Goal: Information Seeking & Learning: Learn about a topic

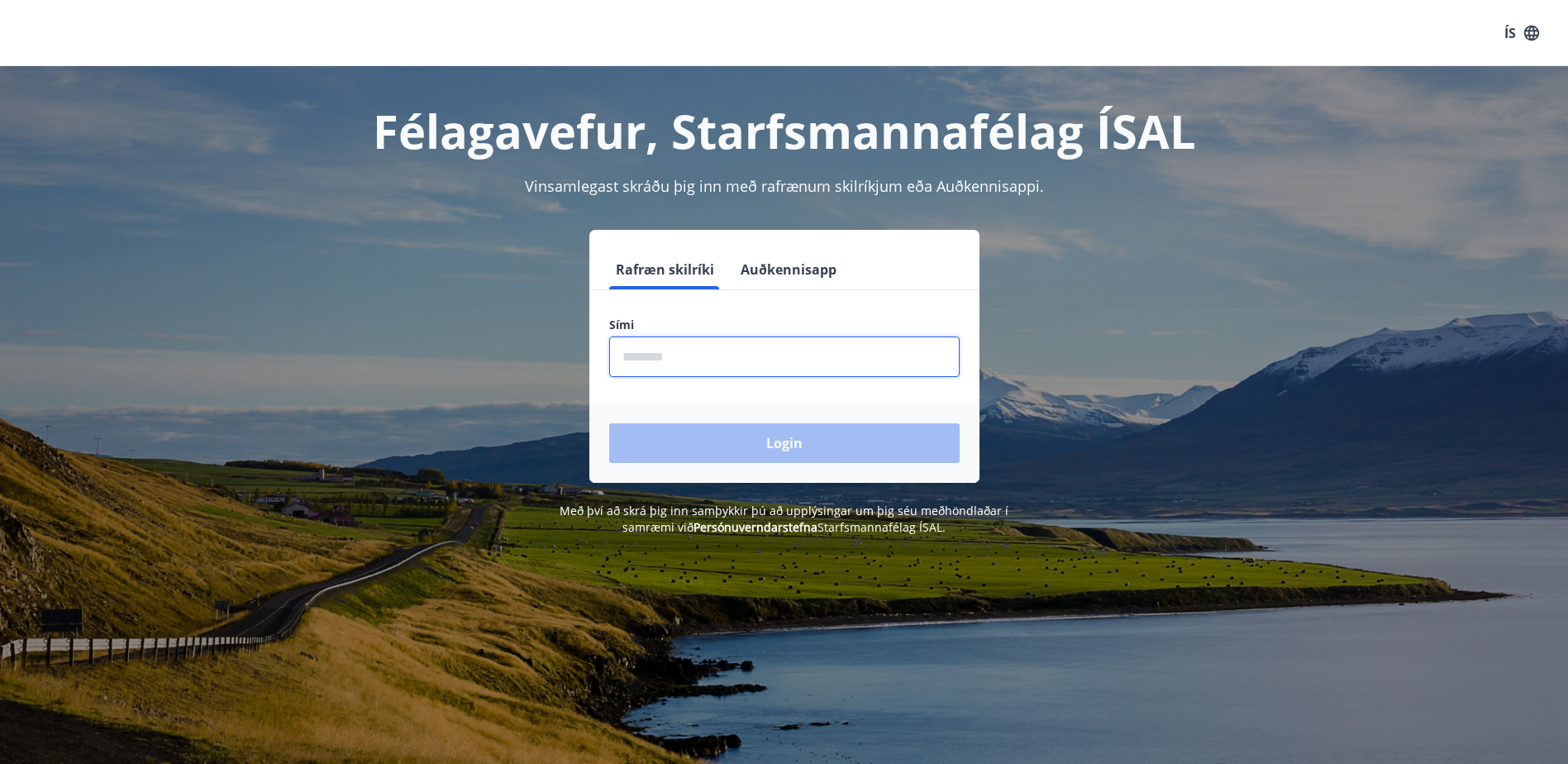
click at [708, 359] on input "phone" at bounding box center [784, 356] width 350 height 40
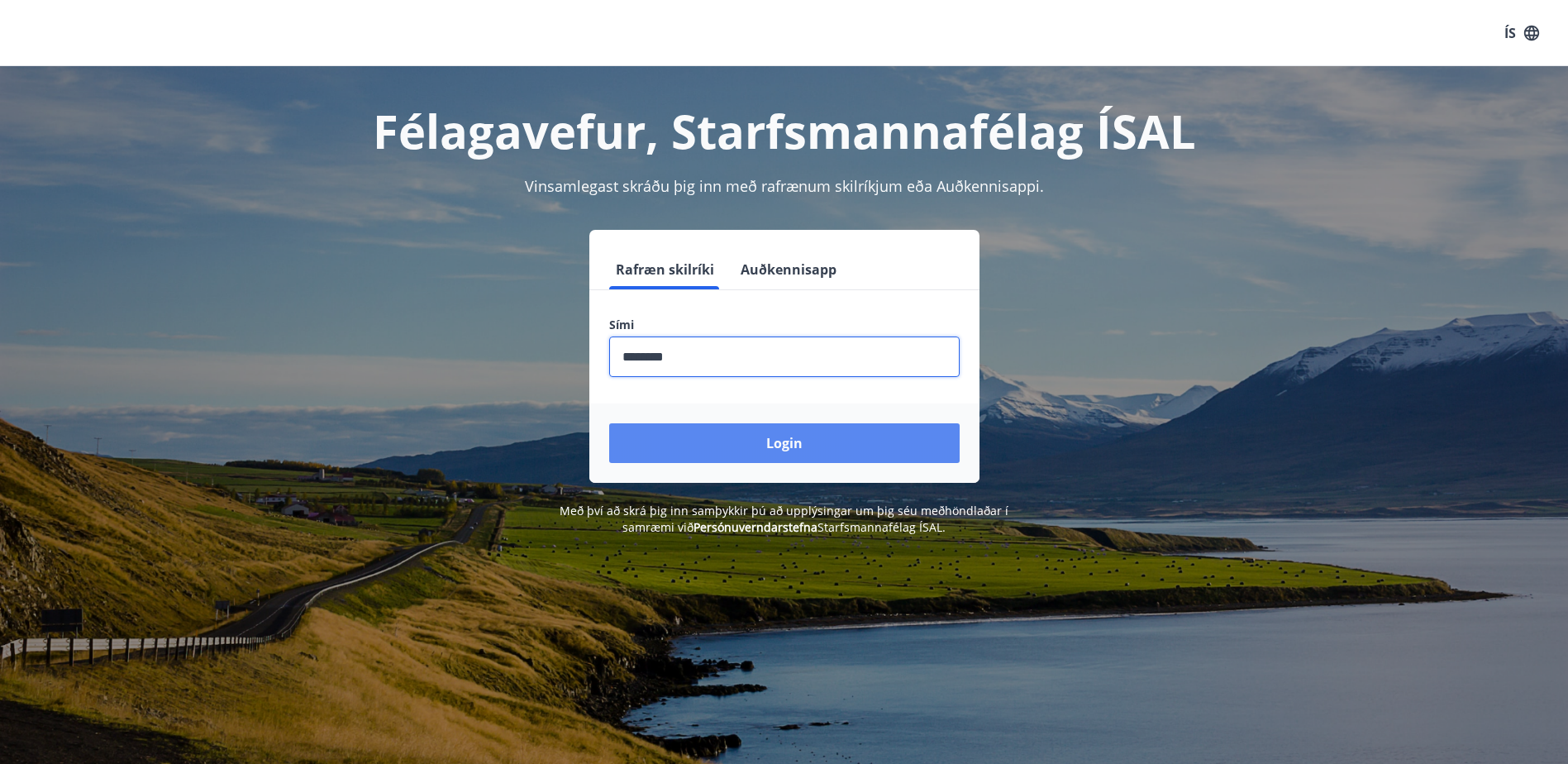
type input "********"
click at [785, 444] on button "Login" at bounding box center [784, 443] width 350 height 40
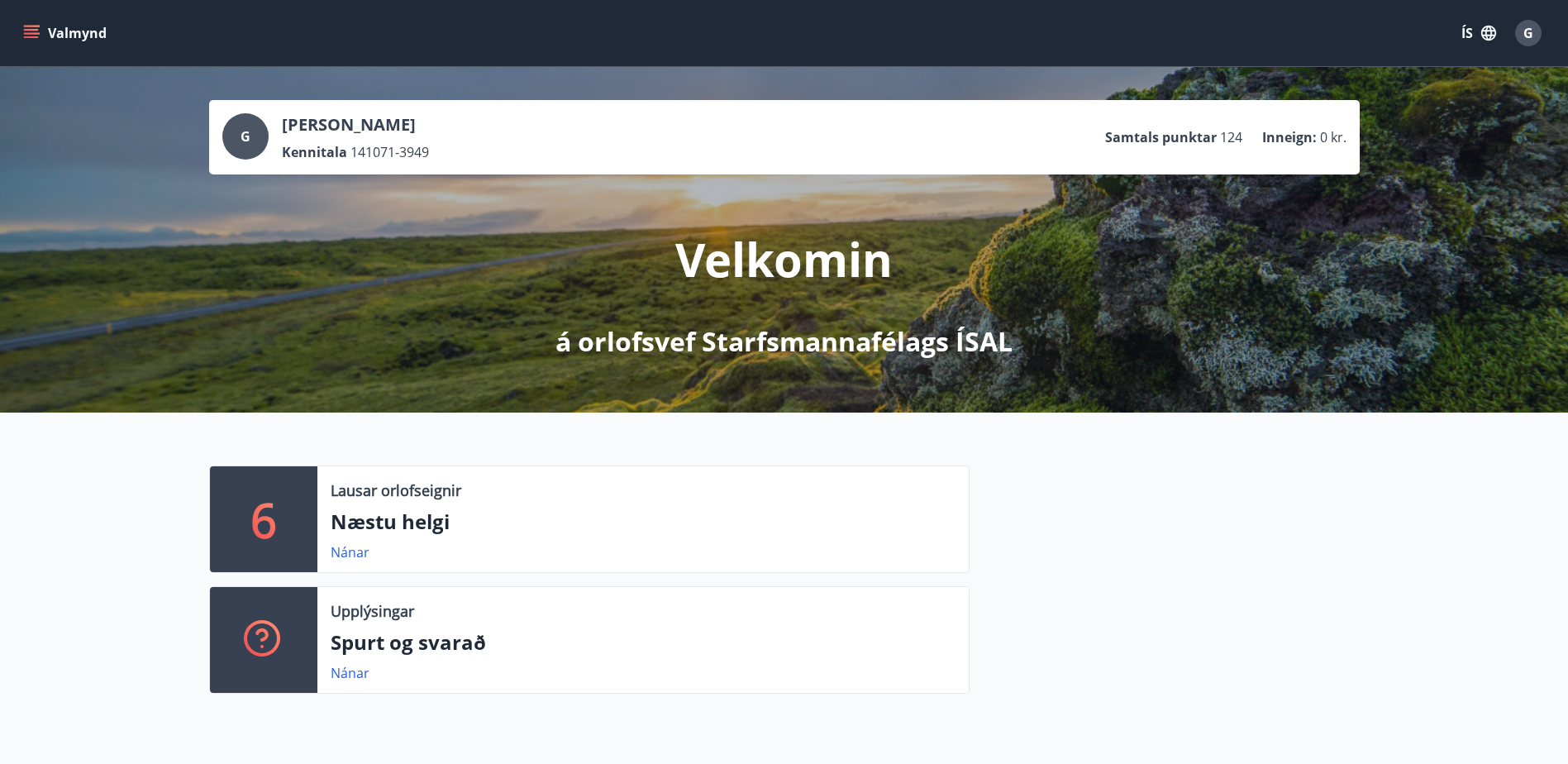
click at [33, 27] on icon "menu" at bounding box center [31, 32] width 17 height 17
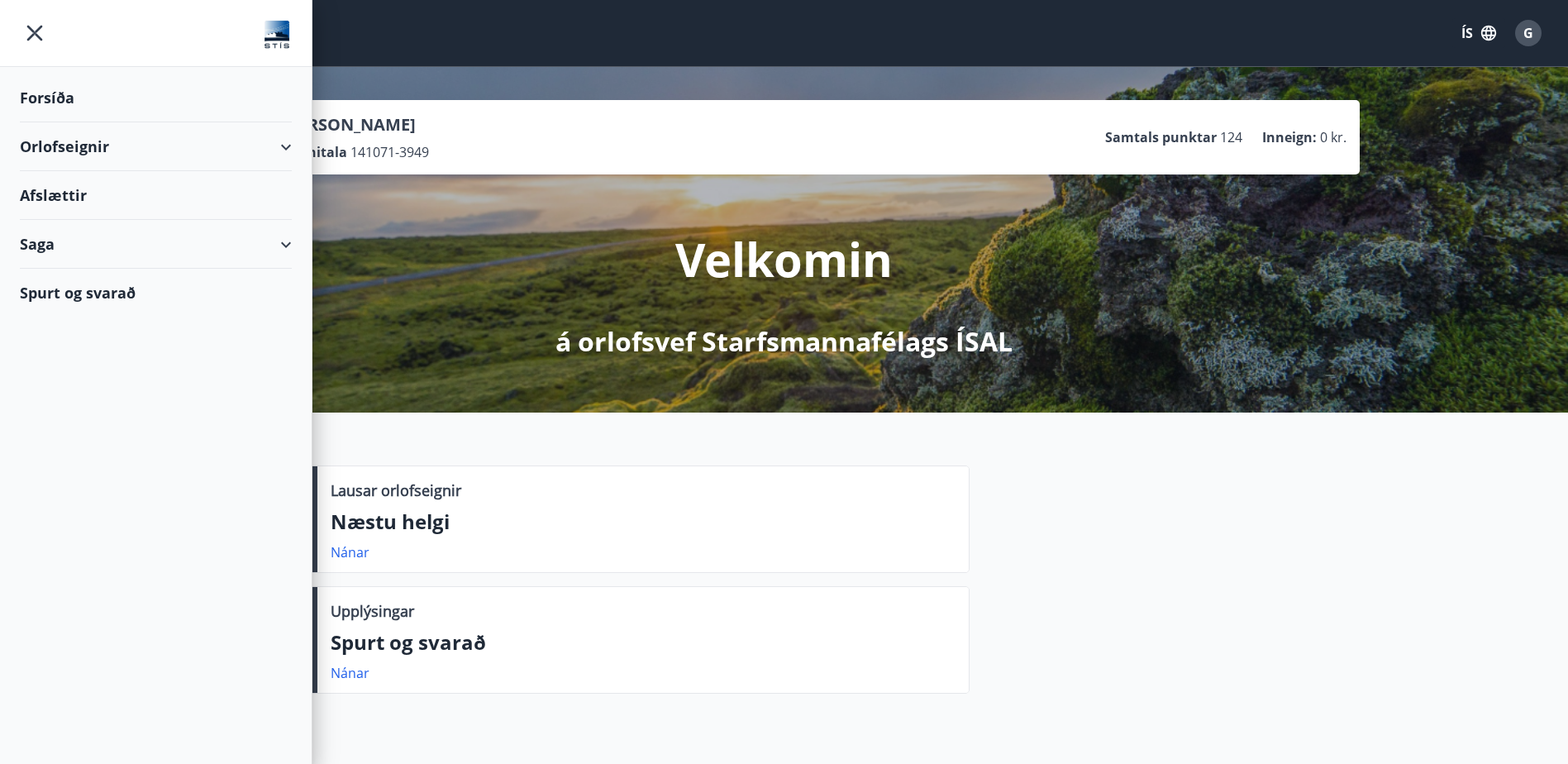
click at [56, 198] on div "Afslættir" at bounding box center [156, 196] width 272 height 49
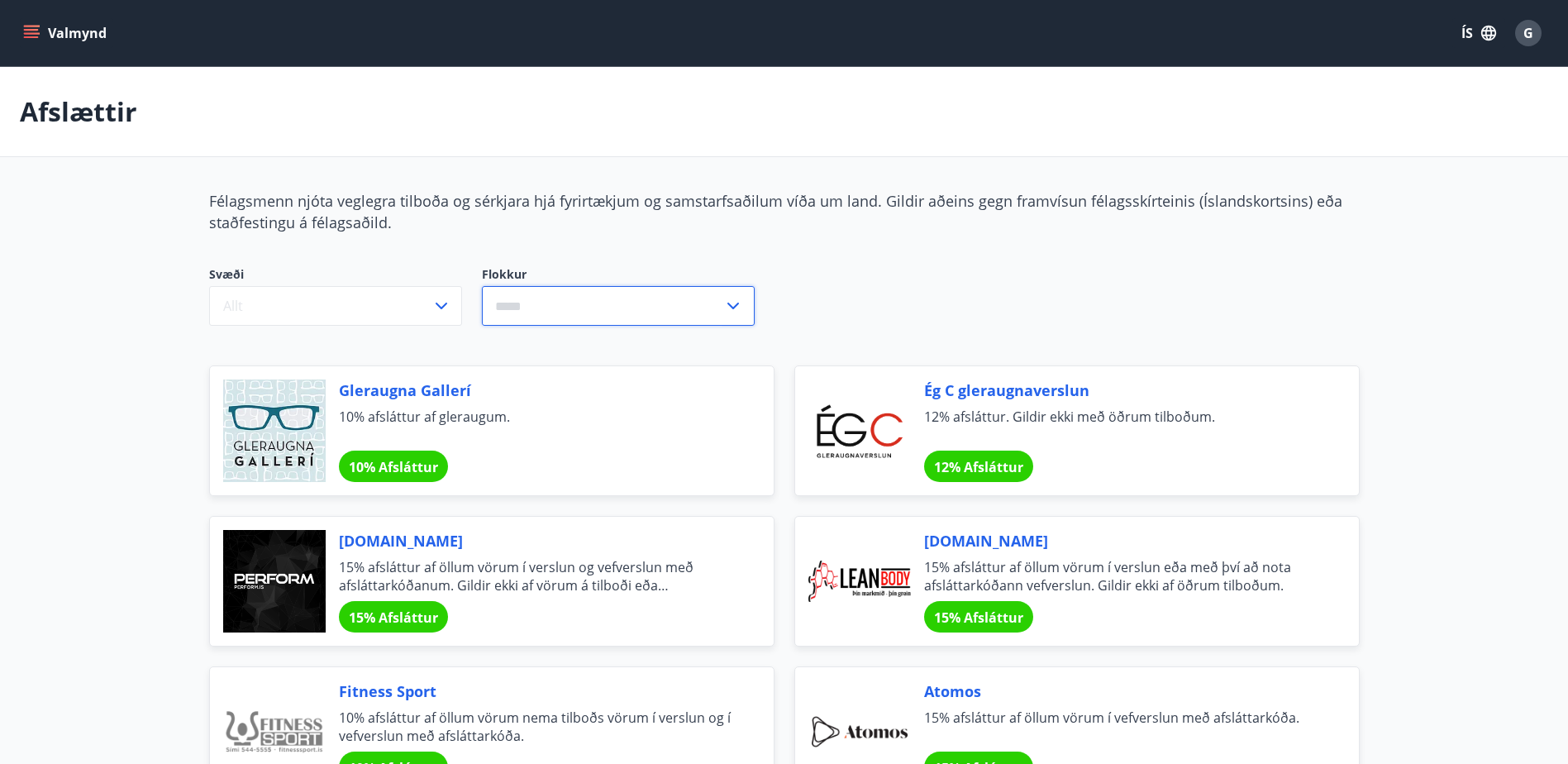
click at [520, 300] on input "text" at bounding box center [603, 305] width 242 height 40
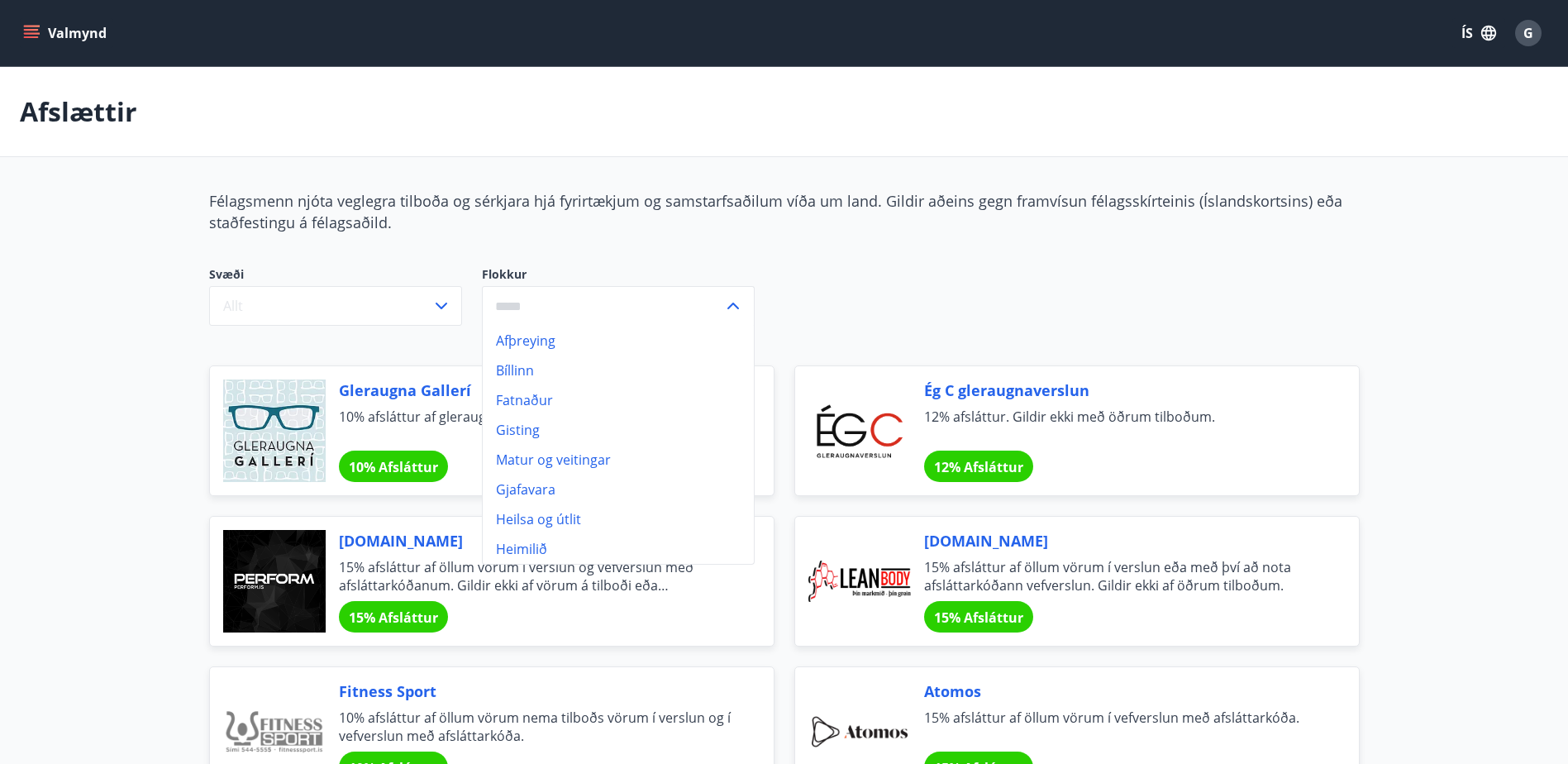
click at [584, 513] on li "Heilsa og útlit" at bounding box center [617, 518] width 271 height 29
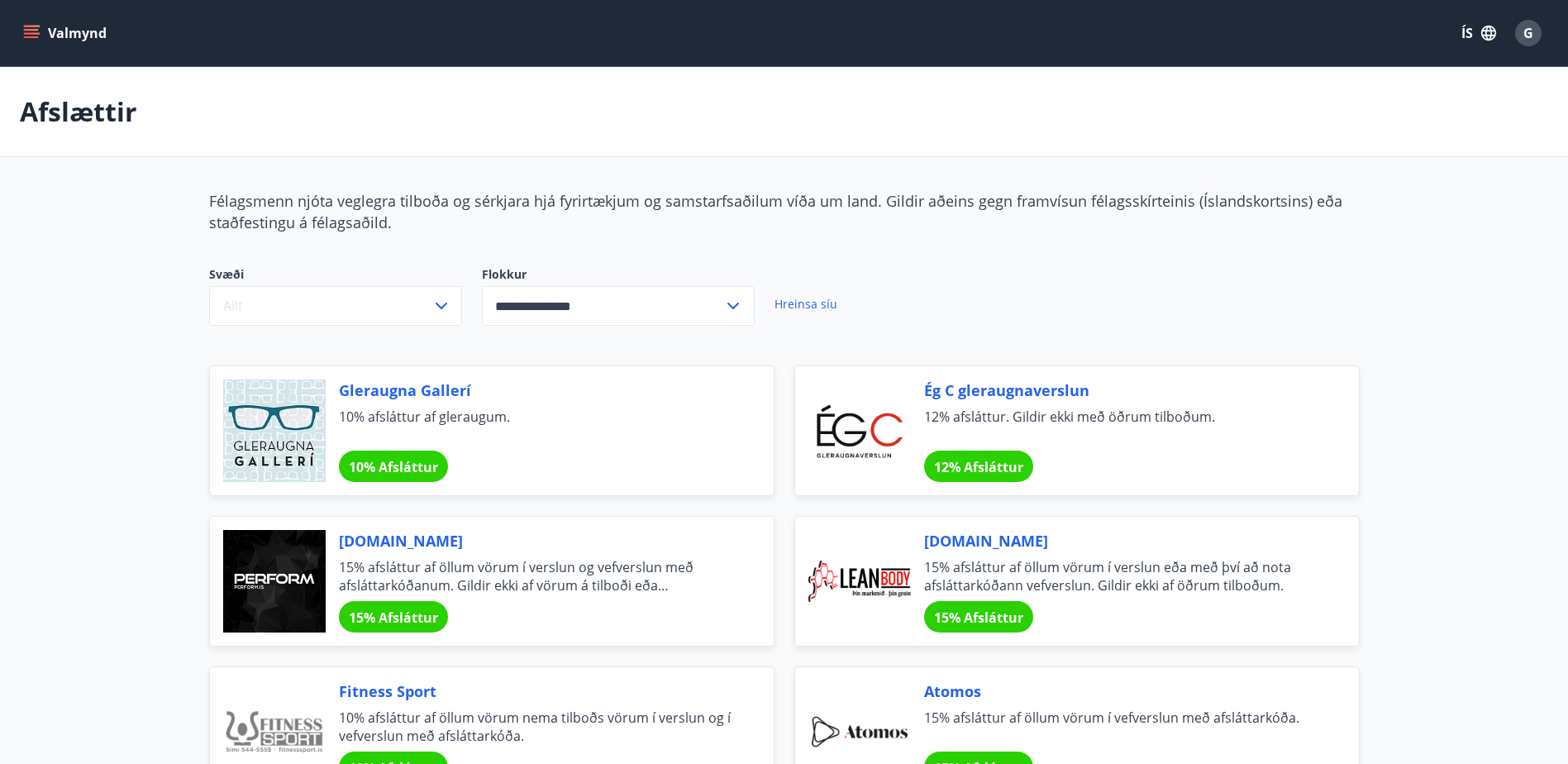
type input "**********"
click at [727, 296] on icon at bounding box center [733, 306] width 20 height 20
click at [838, 308] on div "**********" at bounding box center [589, 295] width 760 height 60
click at [819, 303] on link "Hreinsa síu" at bounding box center [806, 303] width 63 height 36
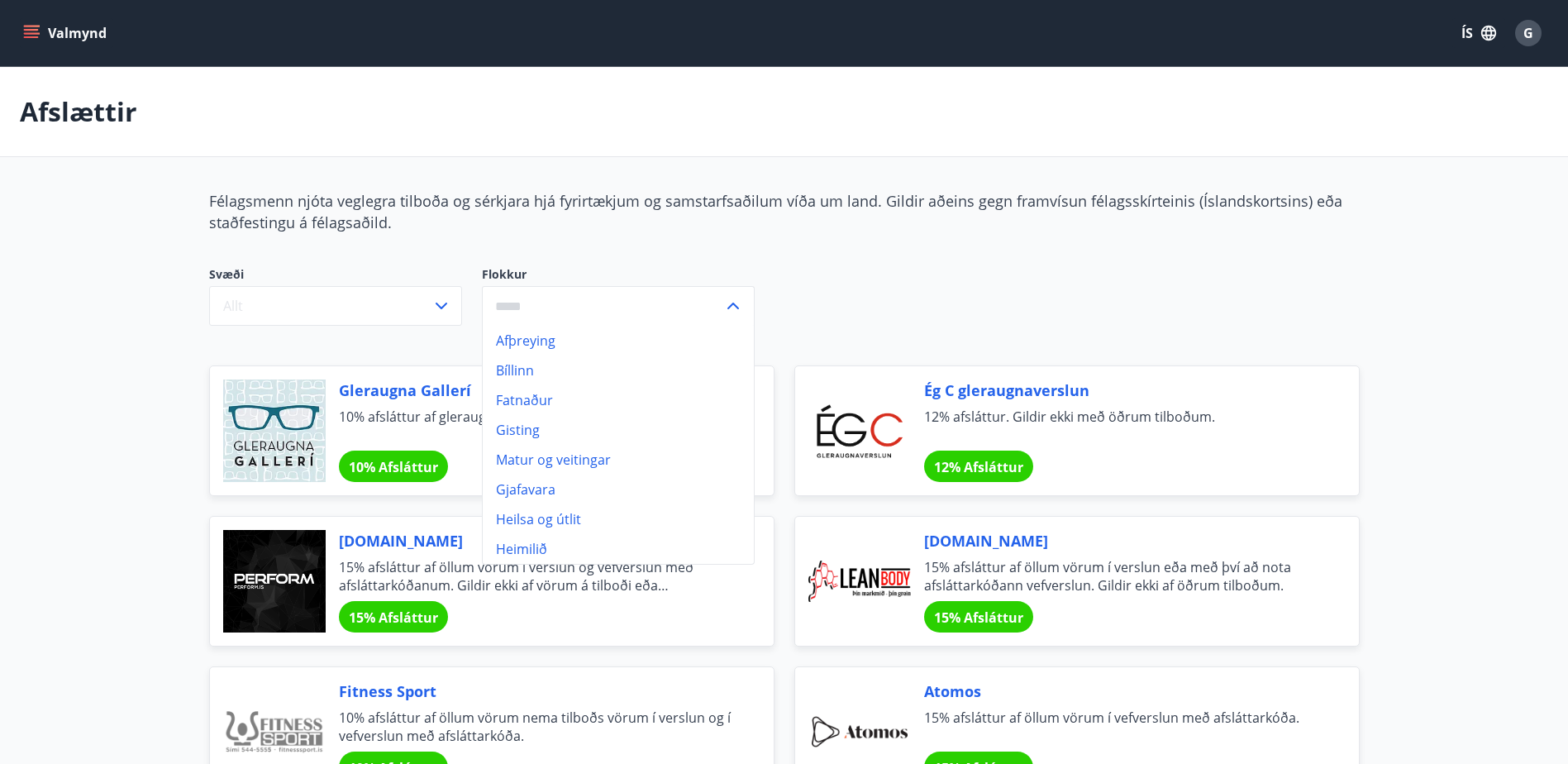
click at [920, 280] on div "Svæði Allt Flokkur Afþreying Bíllinn Fatnaður Gisting Matur og veitingar Gjafav…" at bounding box center [589, 295] width 760 height 60
click at [1180, 253] on div "Svæði Allt Flokkur Afþreying Bíllinn Fatnaður Gisting Matur og veitingar Gjafav…" at bounding box center [775, 306] width 1171 height 119
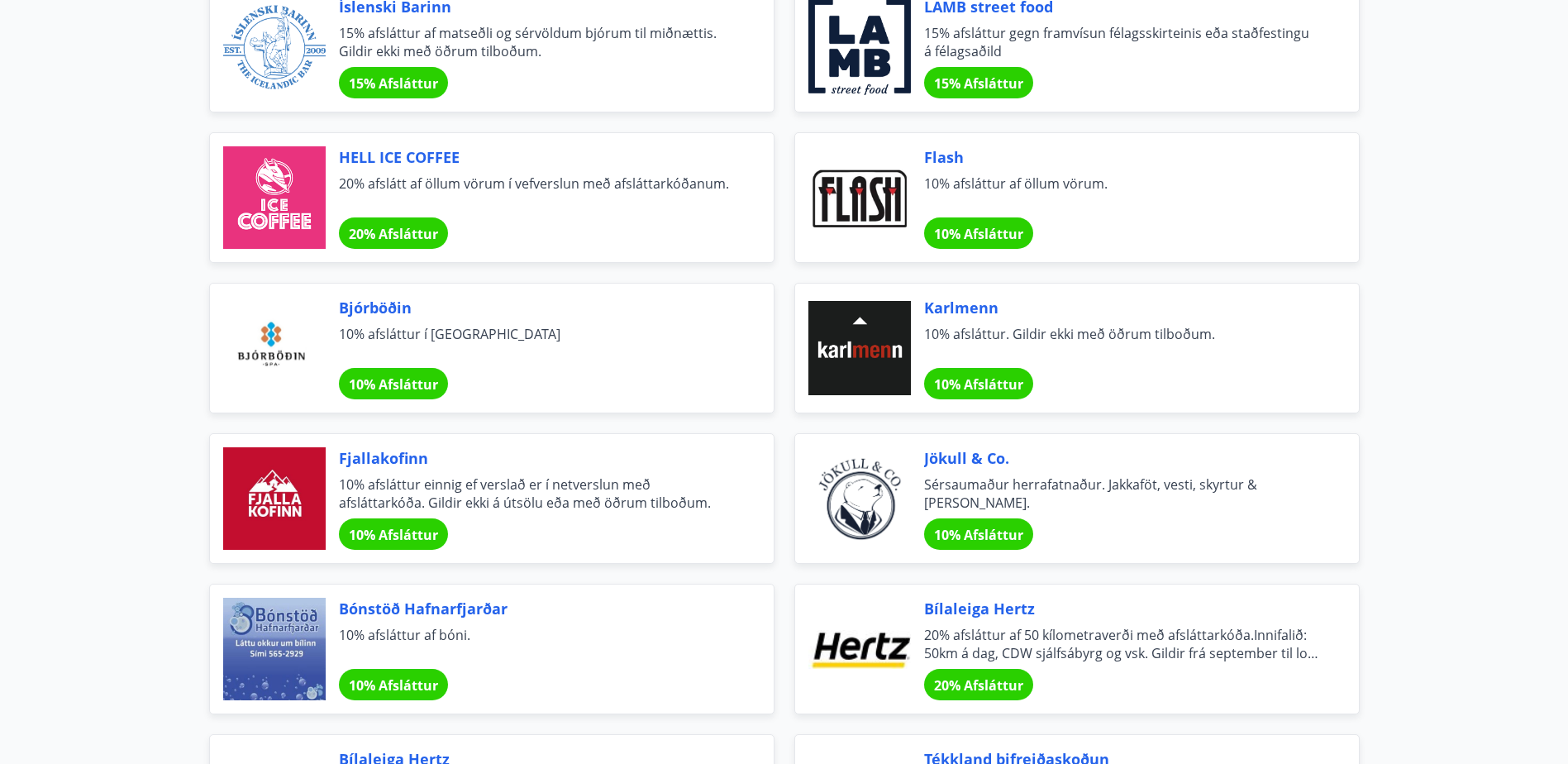
scroll to position [5008, 0]
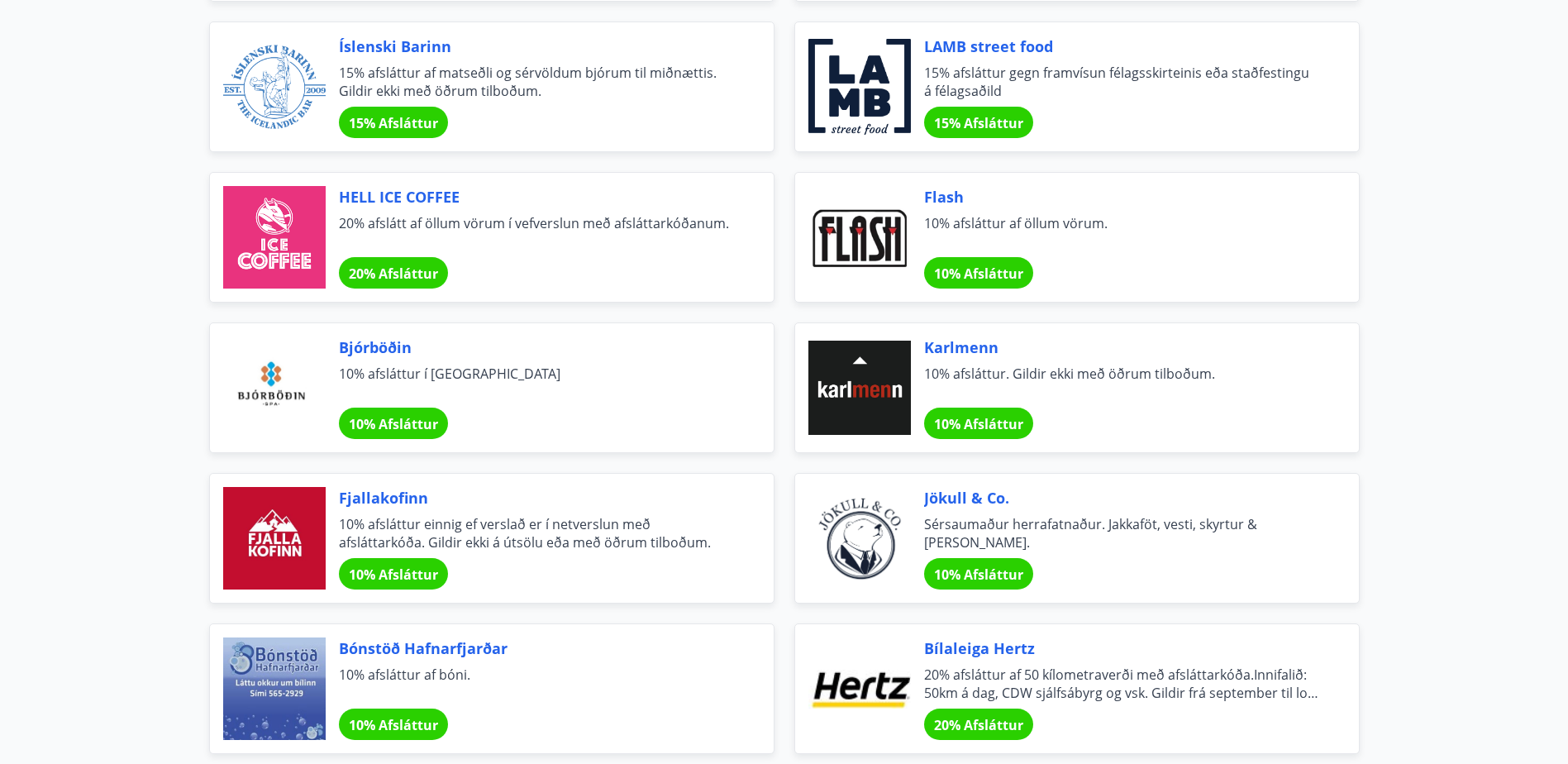
click at [399, 567] on span "10% Afsláttur" at bounding box center [393, 574] width 89 height 19
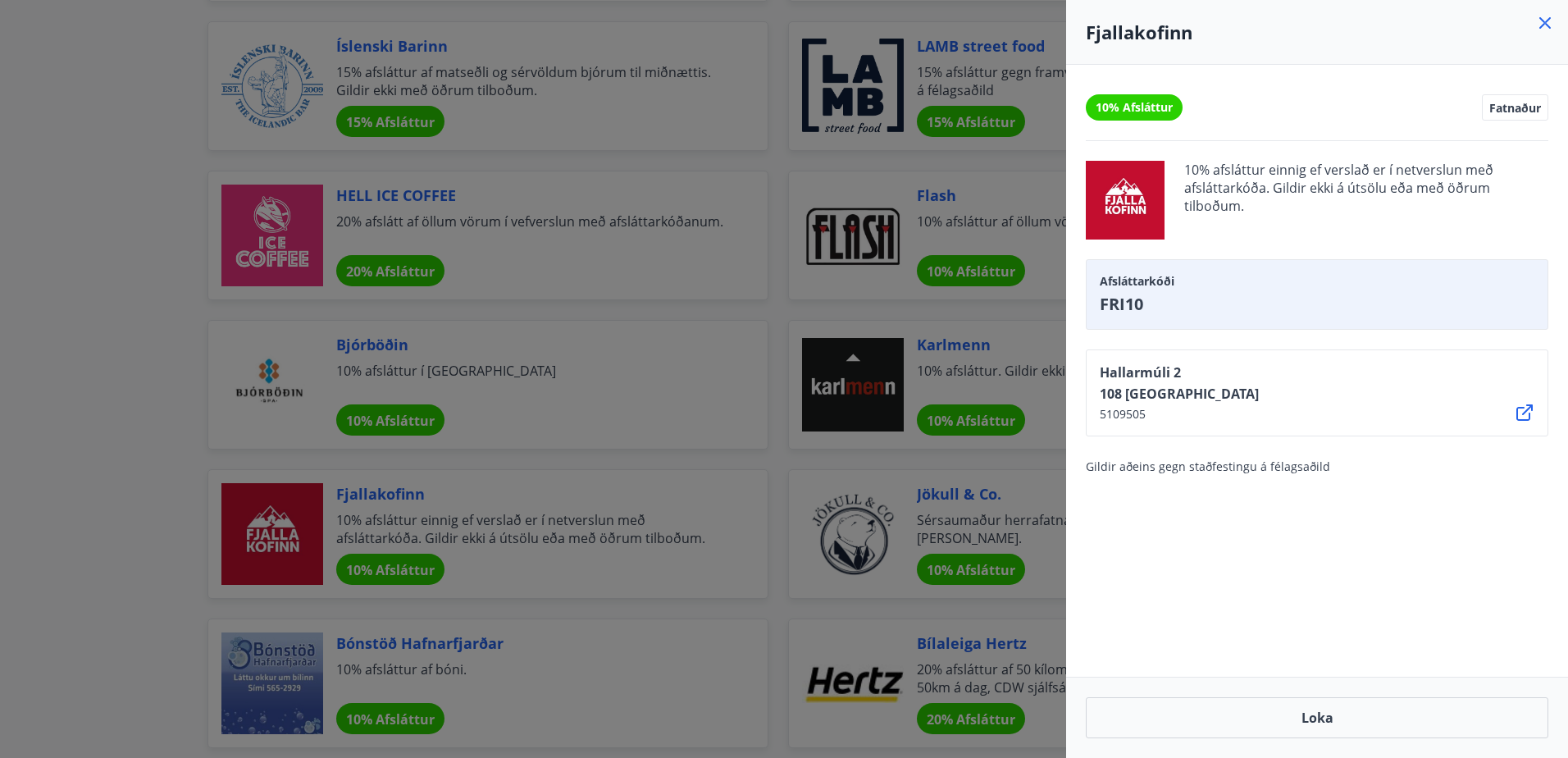
click at [1540, 17] on icon at bounding box center [1545, 23] width 12 height 12
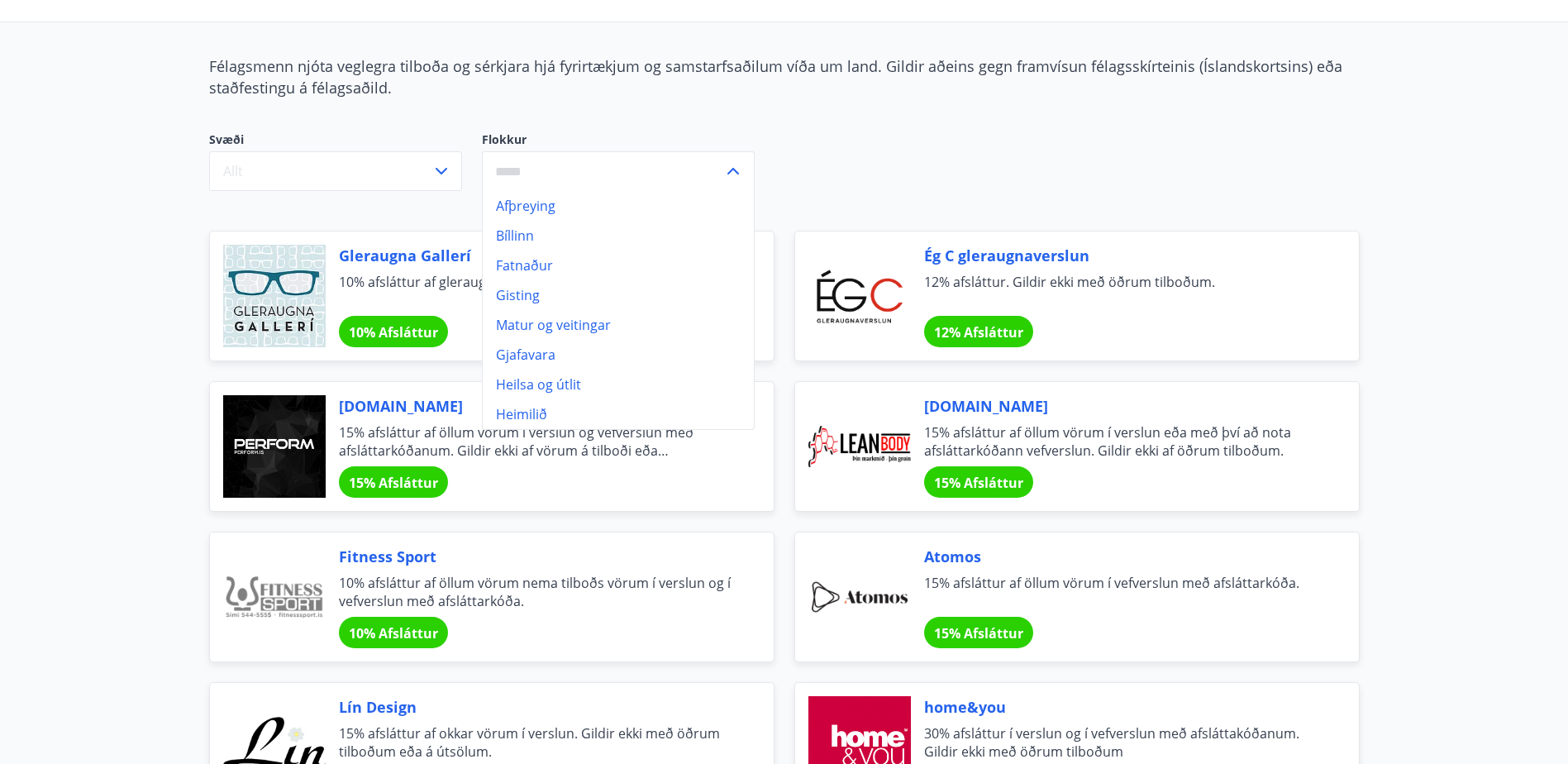
scroll to position [131, 0]
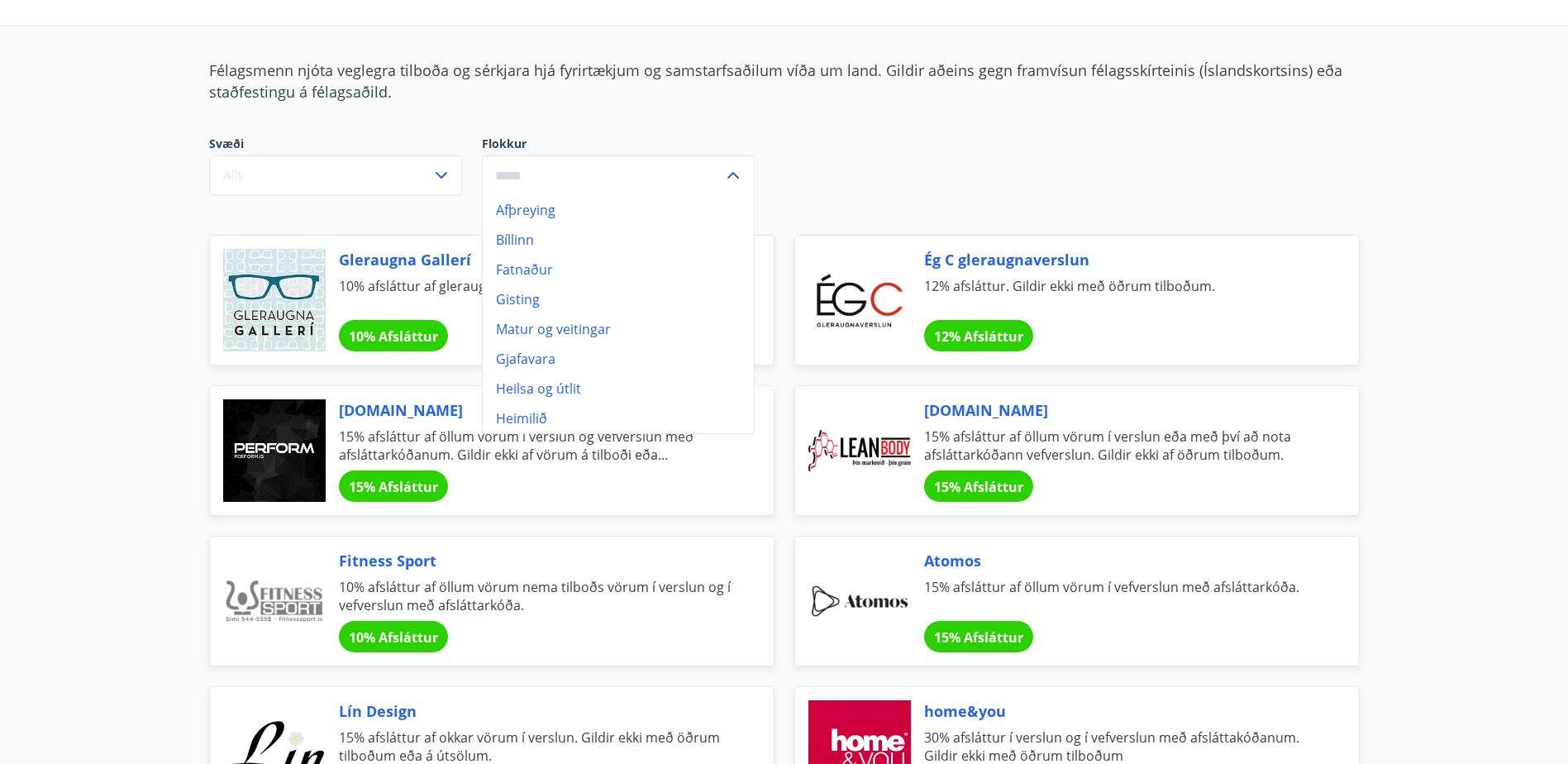
drag, startPoint x: 900, startPoint y: 153, endPoint x: 913, endPoint y: 151, distance: 13.2
click at [904, 153] on div "Svæði Allt Flokkur Afþreying Bíllinn Fatnaður Gisting Matur og veitingar Gjafav…" at bounding box center [589, 165] width 760 height 60
drag, startPoint x: 397, startPoint y: 160, endPoint x: 419, endPoint y: 166, distance: 22.8
click at [398, 161] on button "Allt" at bounding box center [336, 175] width 253 height 40
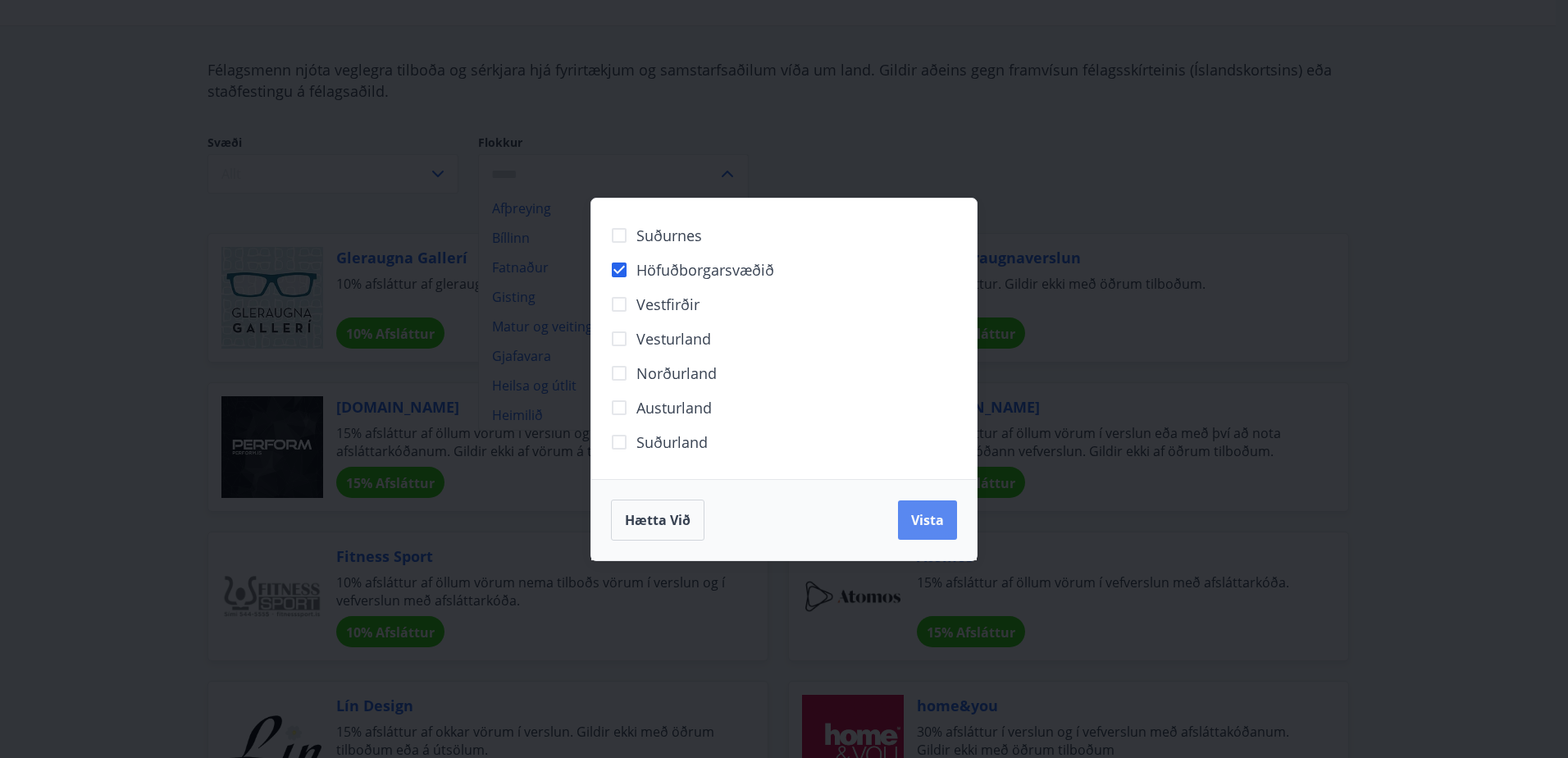
click at [934, 519] on span "Vista" at bounding box center [928, 519] width 33 height 18
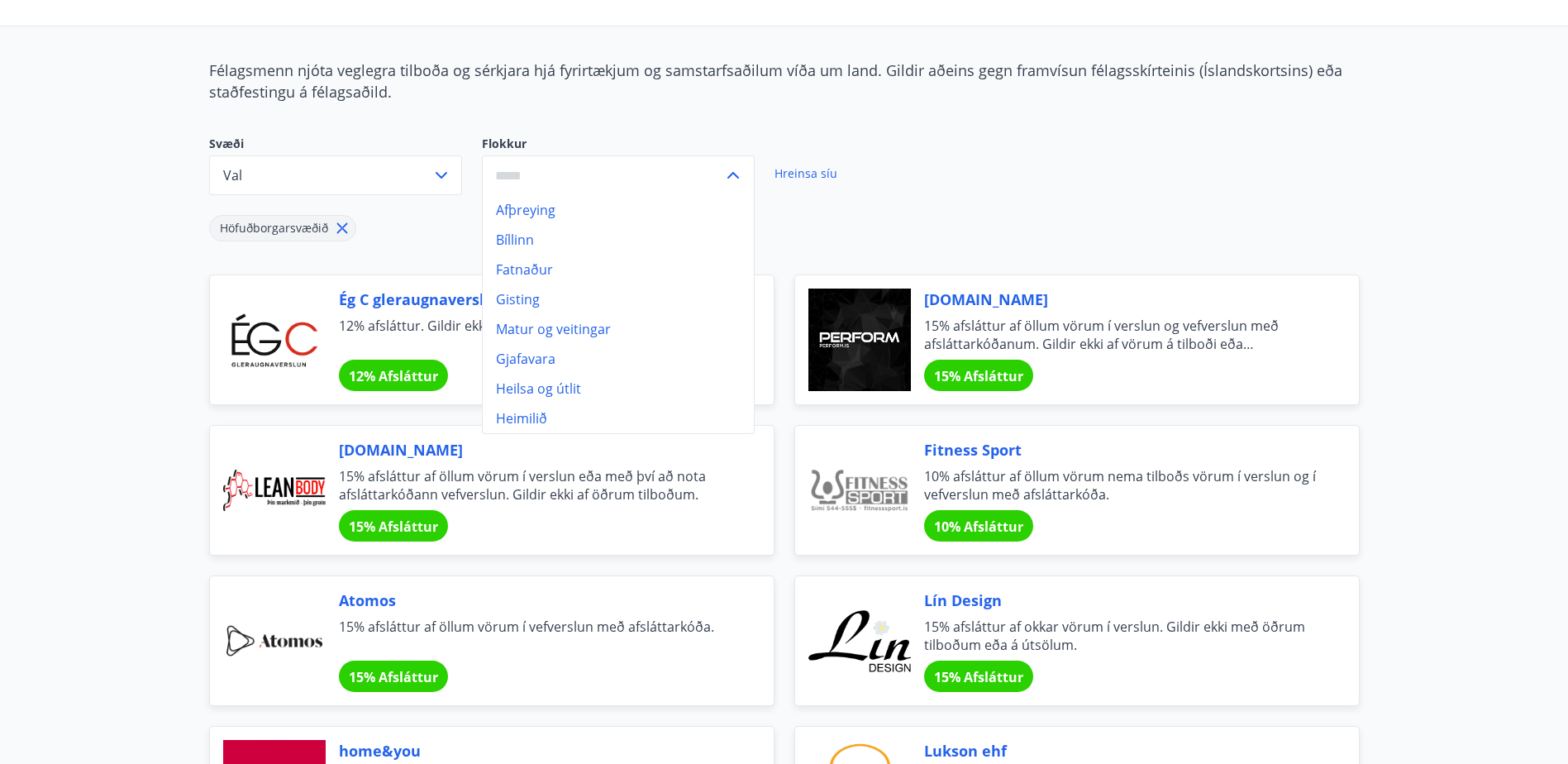
click at [1170, 132] on div "Svæði Val Flokkur Afþreying Bíllinn Fatnaður Gisting Matur og veitingar Gjafava…" at bounding box center [775, 195] width 1171 height 158
click at [732, 172] on icon at bounding box center [733, 175] width 20 height 20
click at [1090, 128] on div "Svæði Val Flokkur ​ Hreinsa síu Höfuðborgarsvæðið" at bounding box center [775, 195] width 1171 height 158
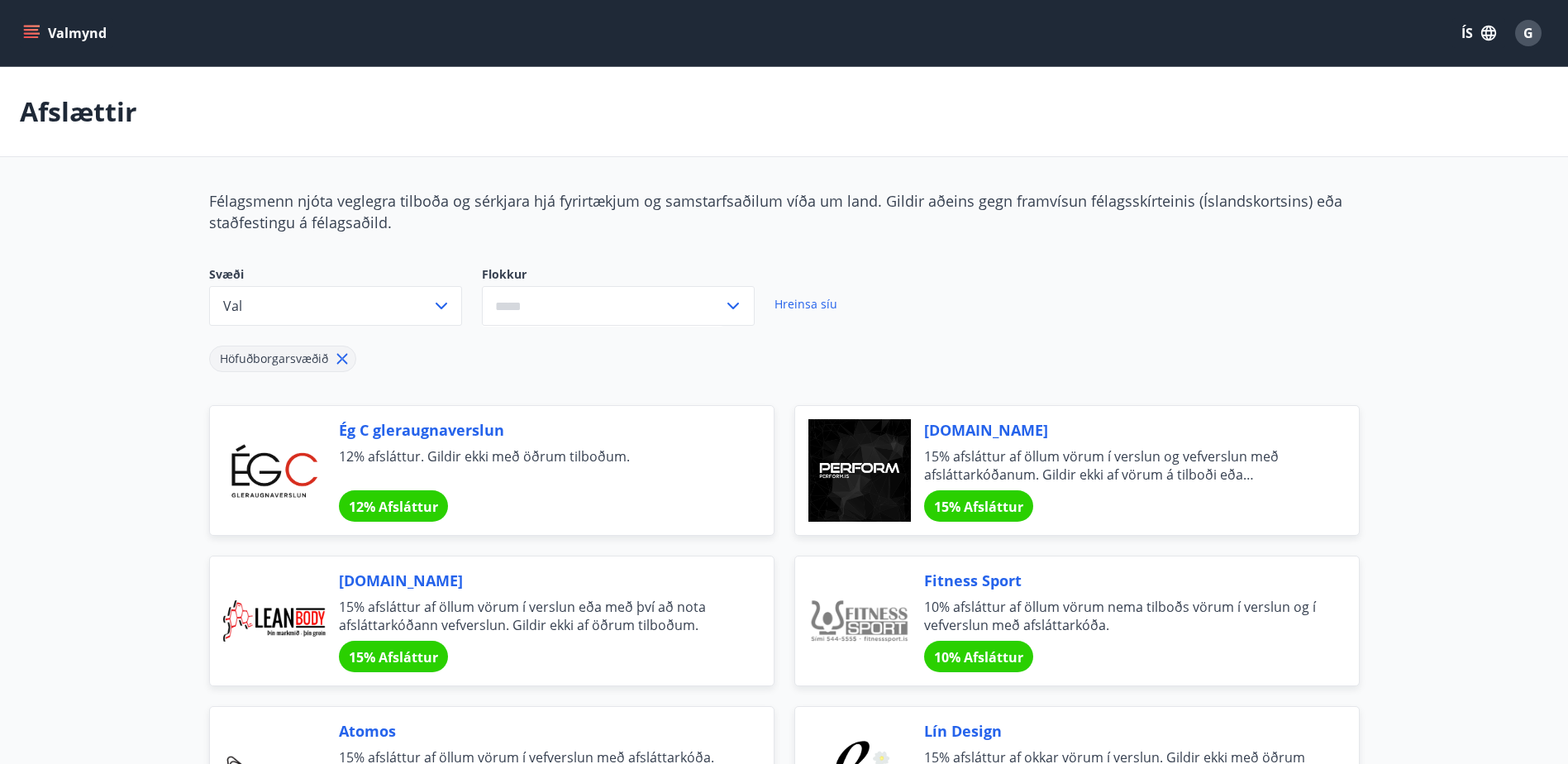
click at [32, 29] on icon "menu" at bounding box center [31, 30] width 15 height 2
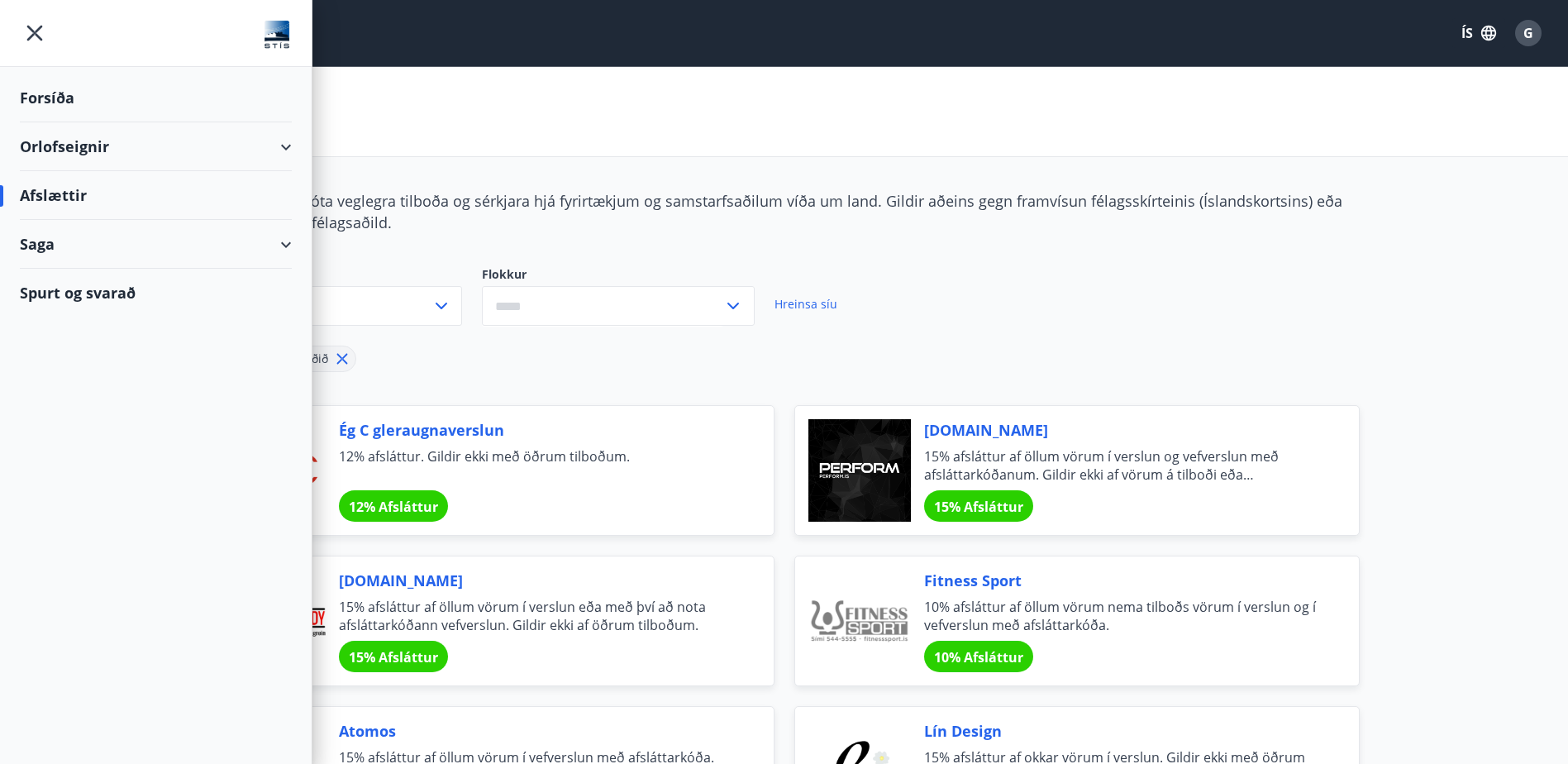
click at [290, 234] on div "Saga" at bounding box center [156, 245] width 272 height 49
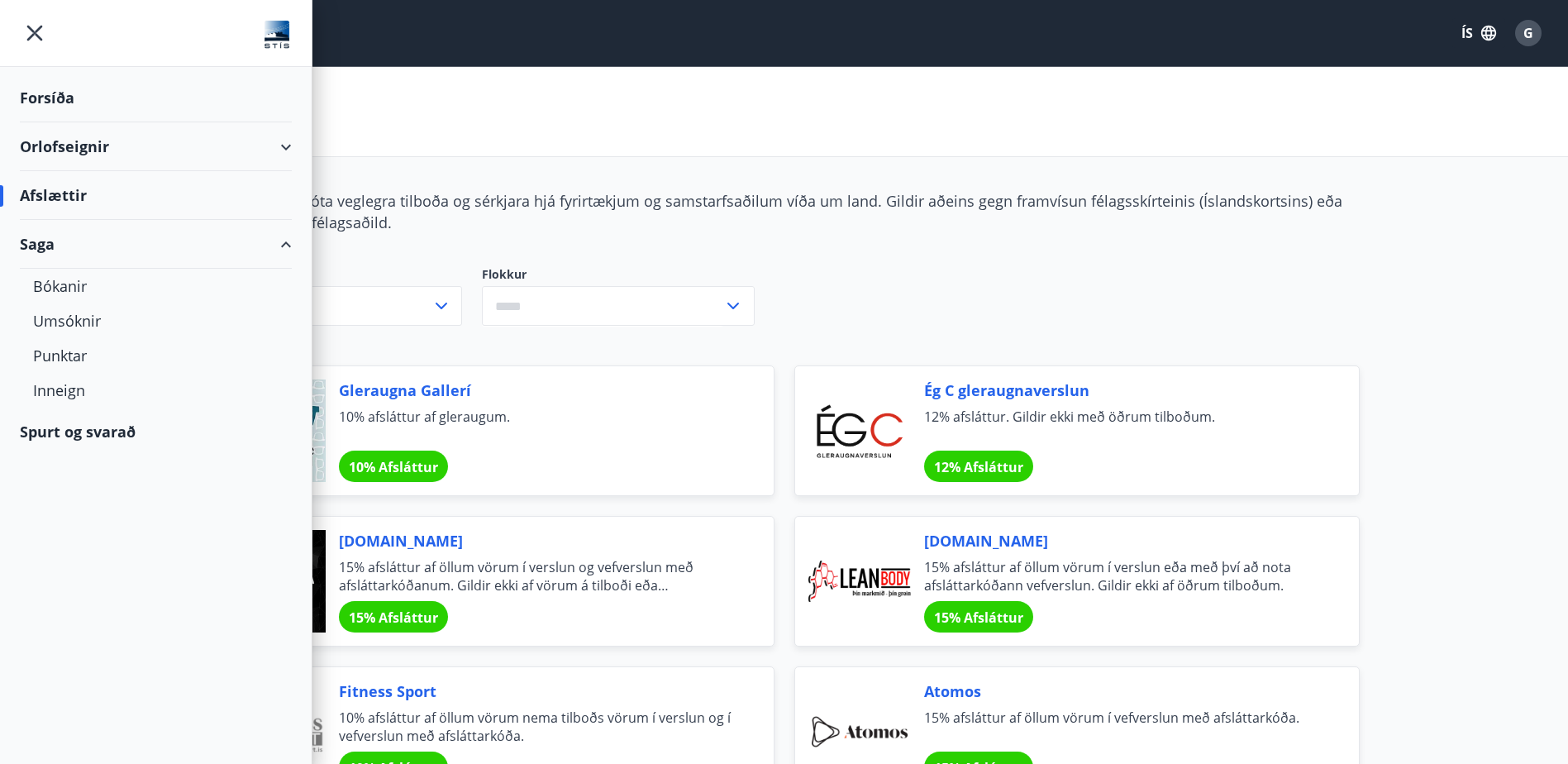
click at [94, 427] on div "Spurt og svarað" at bounding box center [156, 431] width 272 height 48
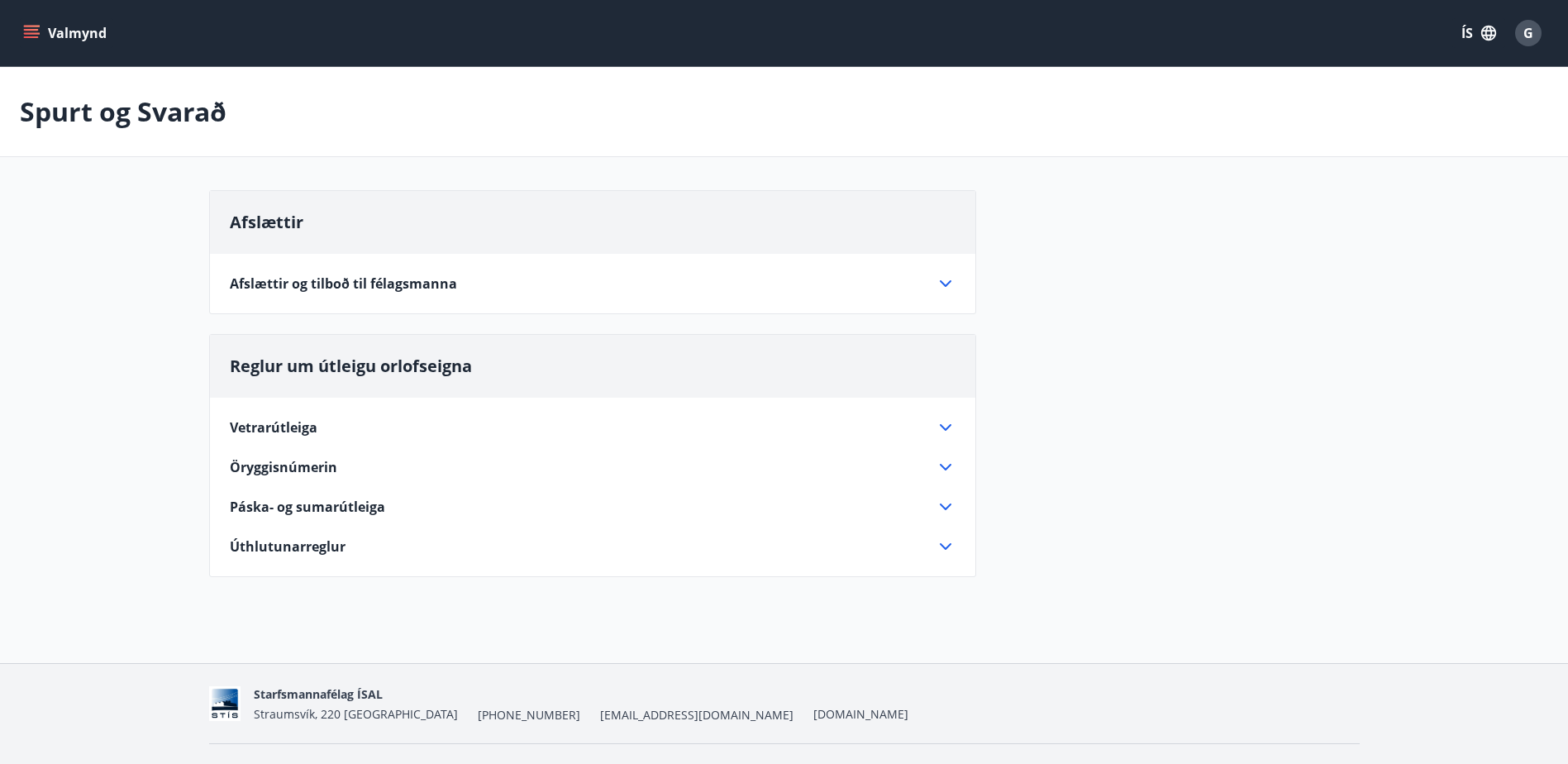
click at [941, 281] on icon at bounding box center [946, 284] width 20 height 20
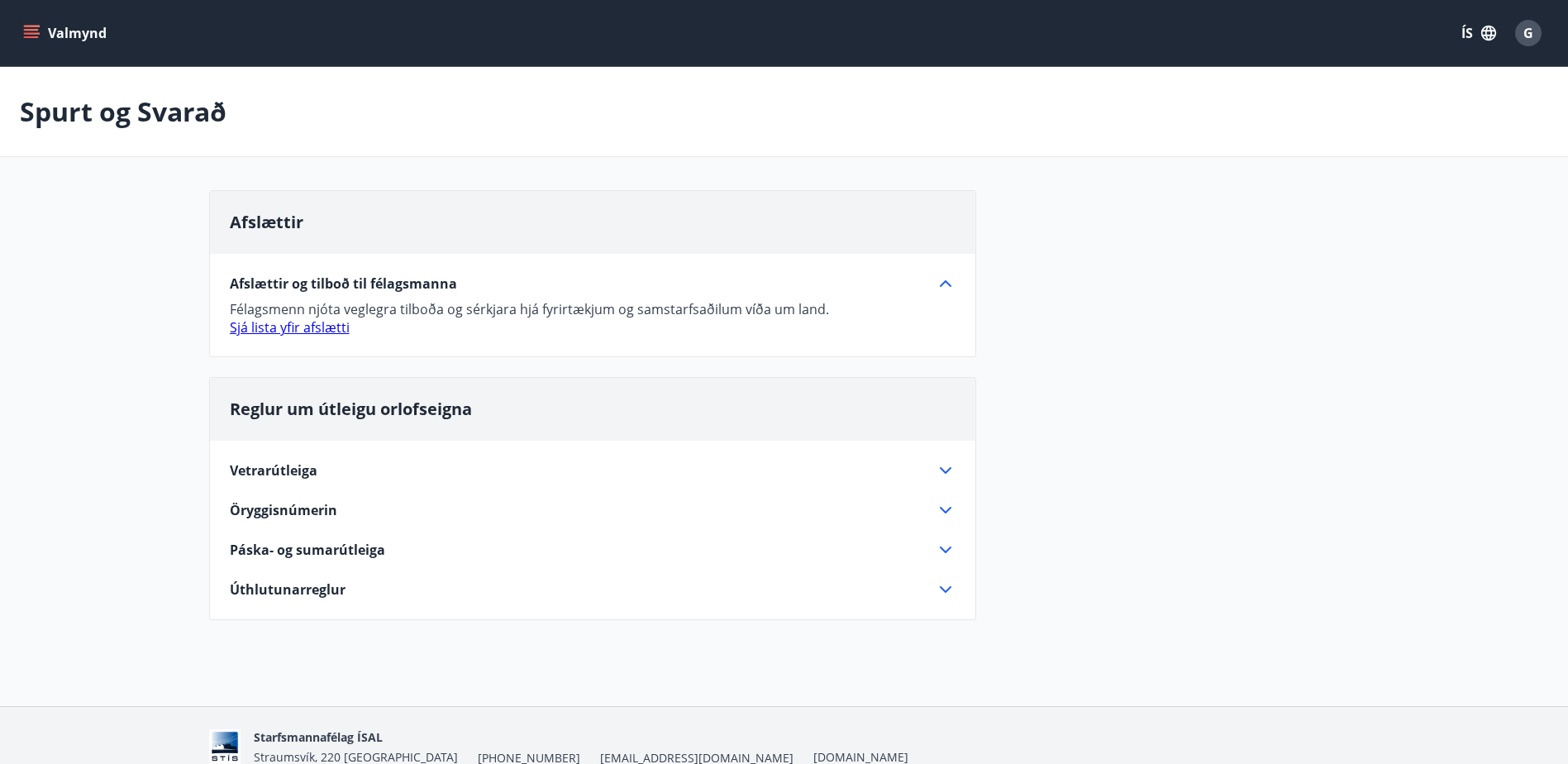
click at [32, 28] on icon "menu" at bounding box center [31, 32] width 17 height 17
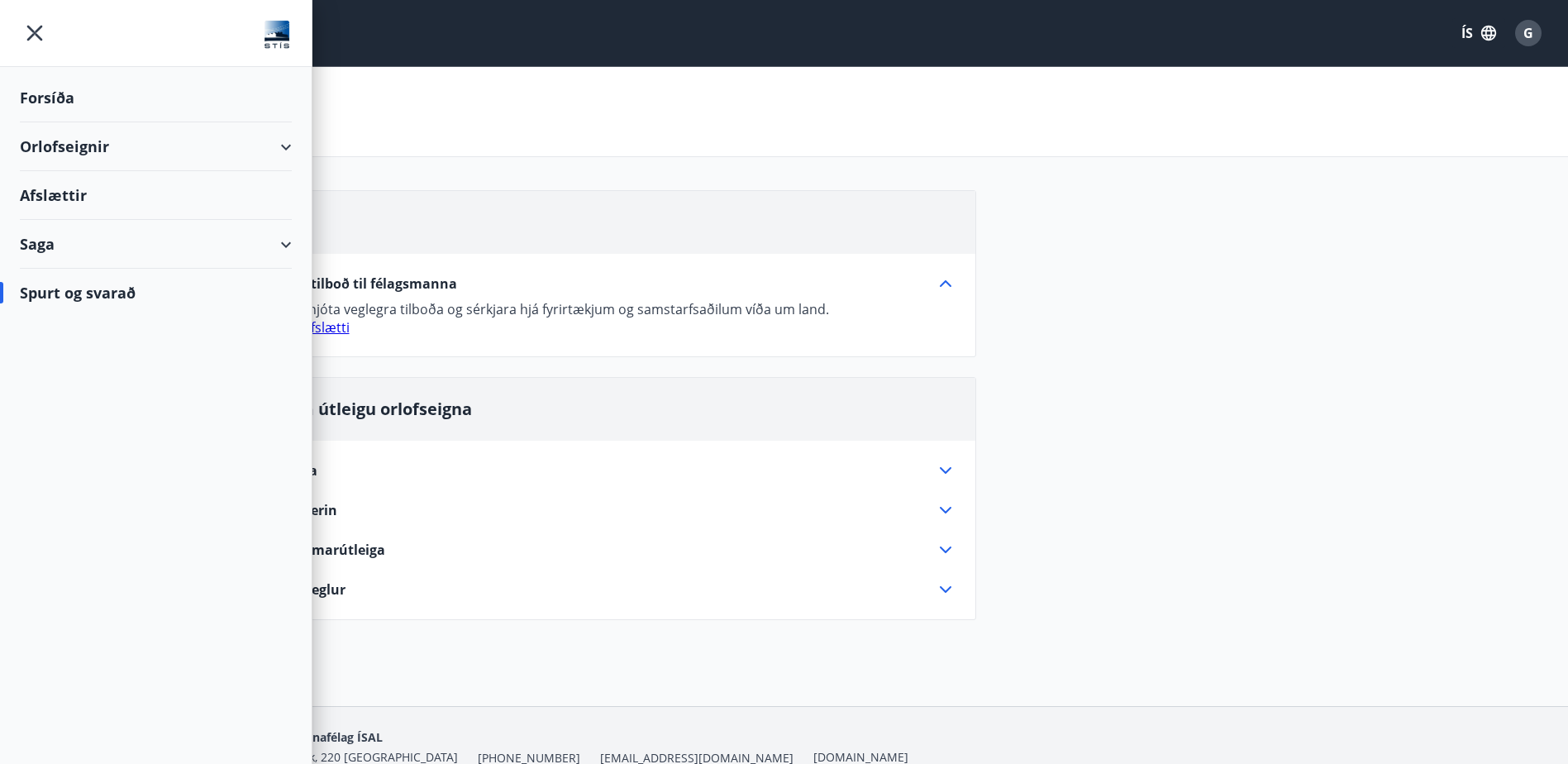
click at [53, 103] on div "Forsíða" at bounding box center [156, 98] width 272 height 49
